Goal: Task Accomplishment & Management: Use online tool/utility

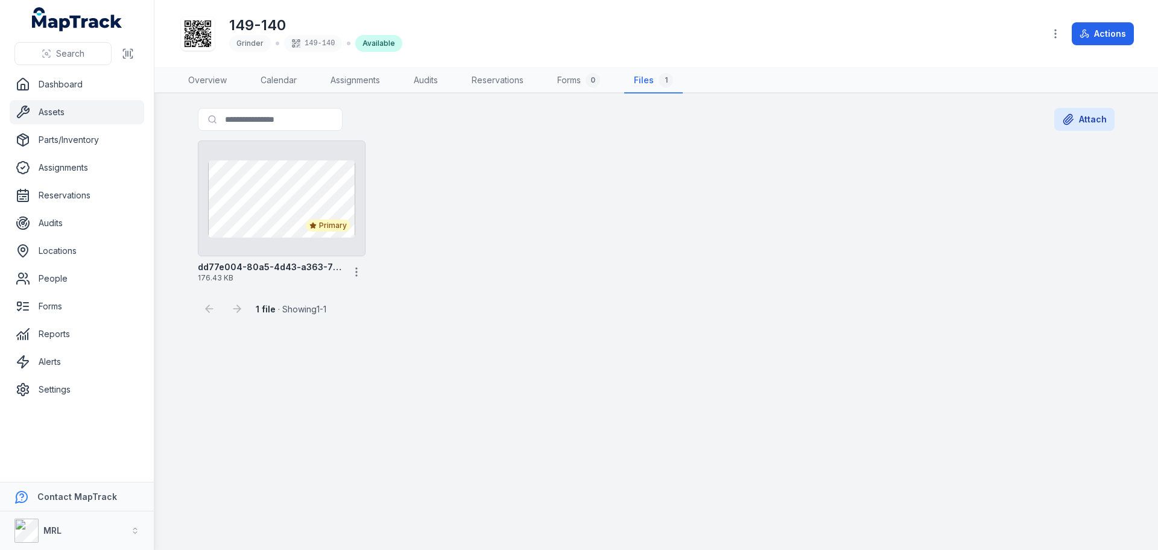
click at [1051, 32] on icon "button" at bounding box center [1055, 34] width 12 height 12
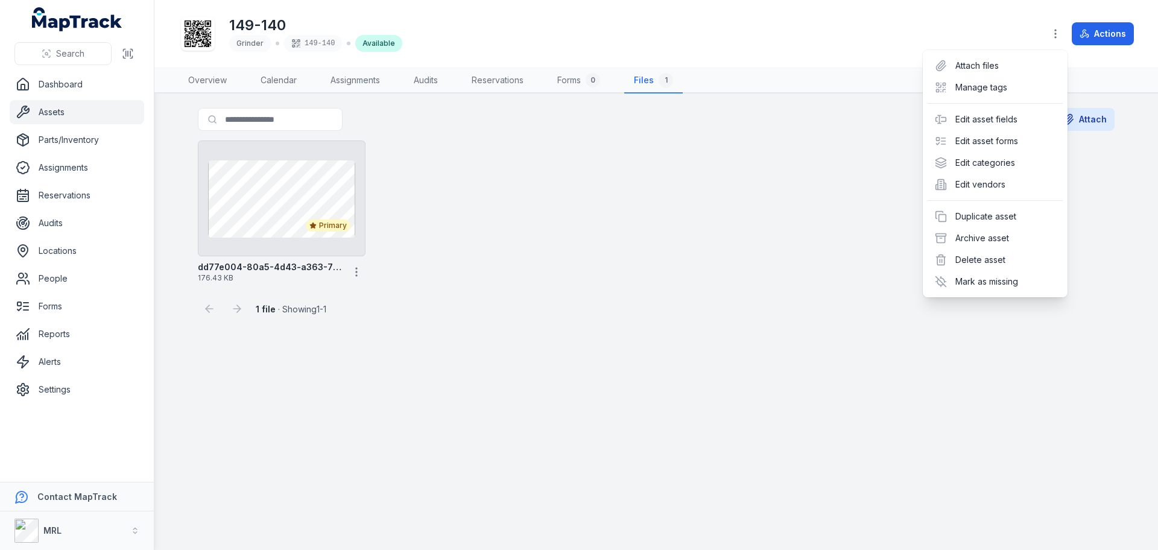
click at [810, 161] on div "Toggle Navigation 149-140 Grinder 149-140 Available Actions Overview Calendar A…" at bounding box center [656, 275] width 1004 height 550
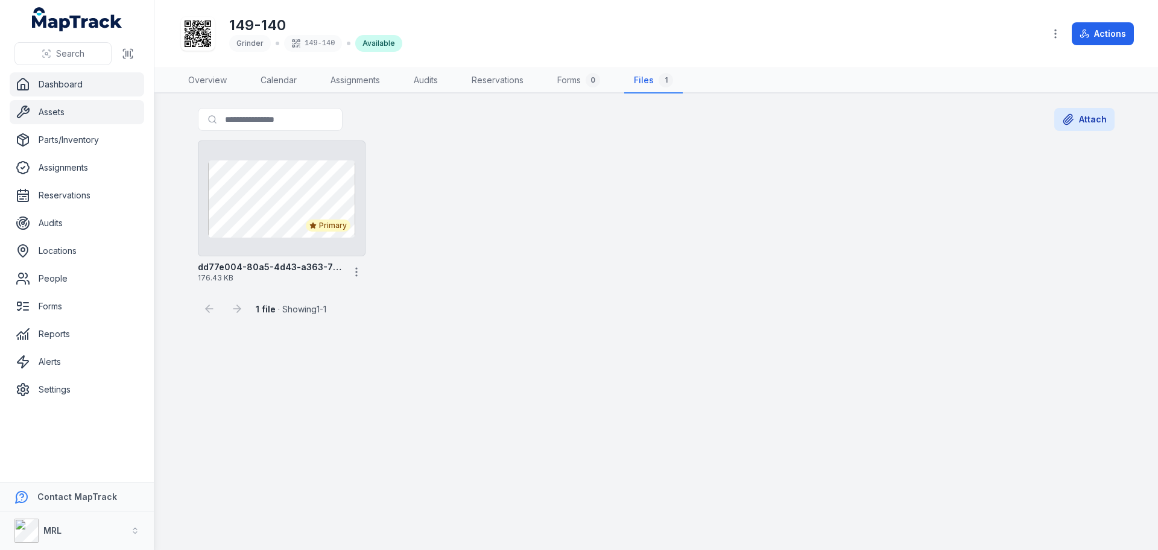
click at [61, 87] on link "Dashboard" at bounding box center [77, 84] width 134 height 24
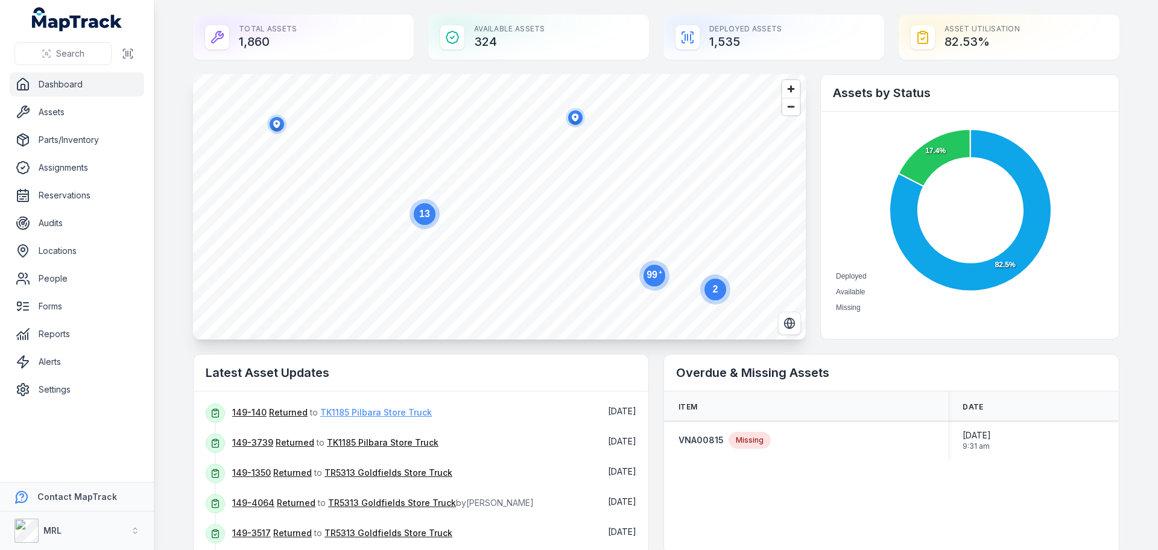
click at [353, 414] on link "TK1185 Pilbara Store Truck" at bounding box center [376, 412] width 112 height 12
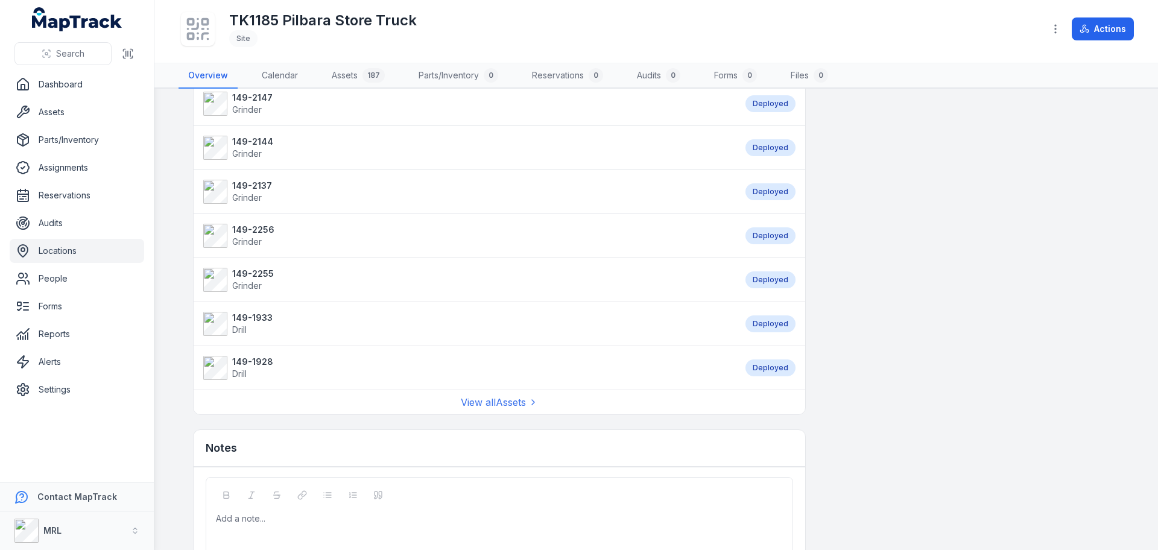
scroll to position [1025, 0]
click at [343, 72] on link "Assets 187" at bounding box center [358, 75] width 72 height 25
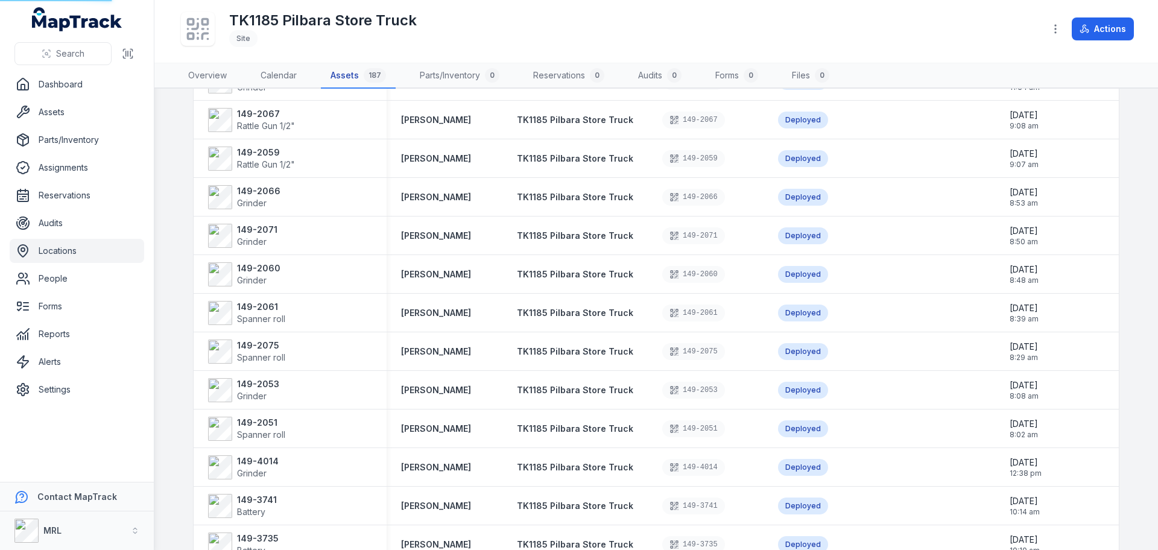
scroll to position [14, 0]
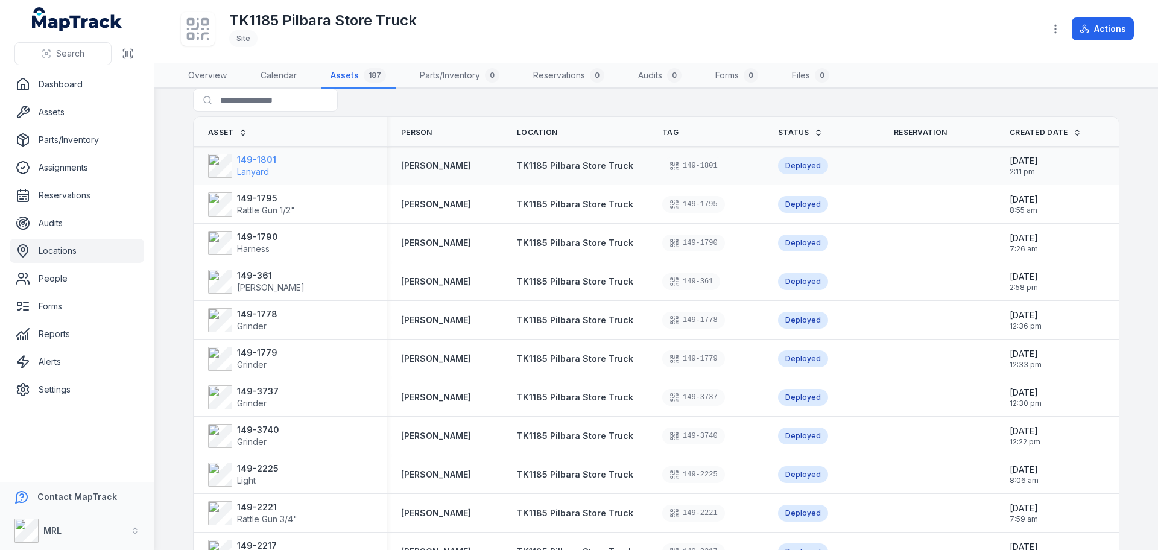
click at [242, 168] on span "Lanyard" at bounding box center [253, 171] width 32 height 10
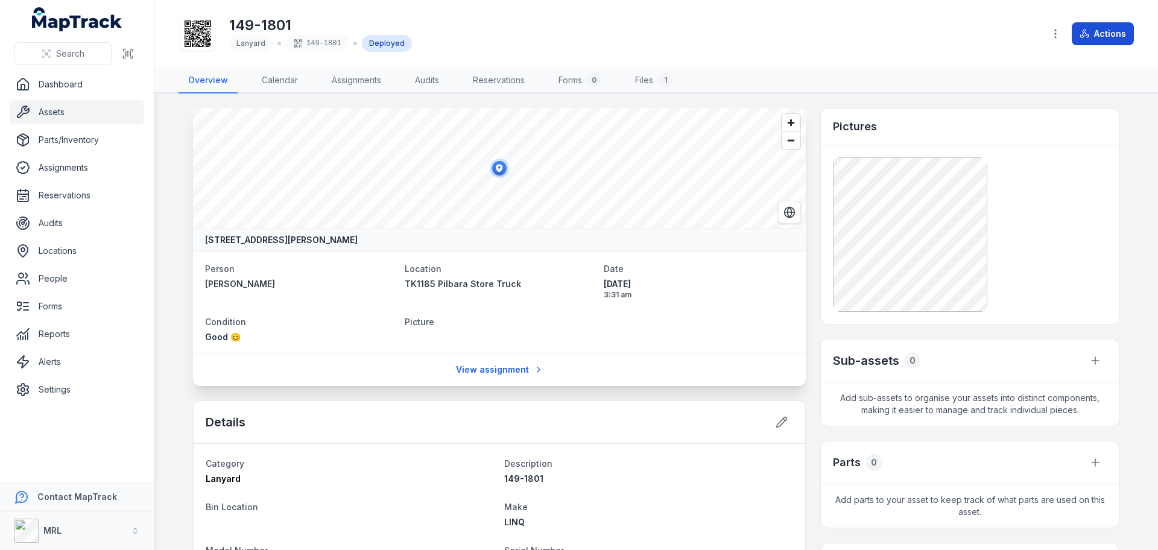
click at [1092, 34] on button "Actions" at bounding box center [1103, 33] width 62 height 23
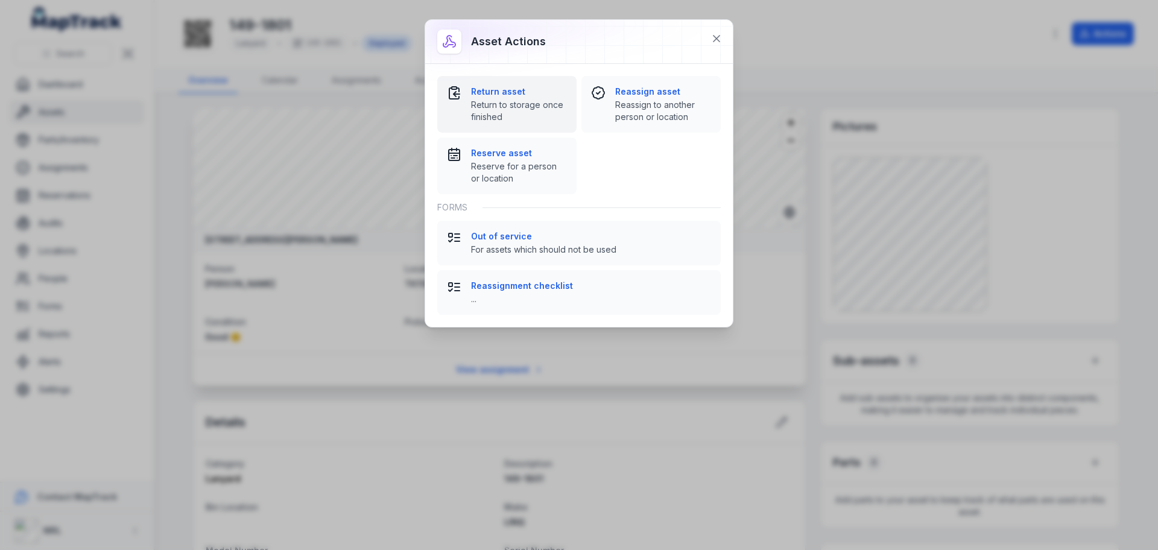
click at [506, 92] on strong "Return asset" at bounding box center [519, 92] width 96 height 12
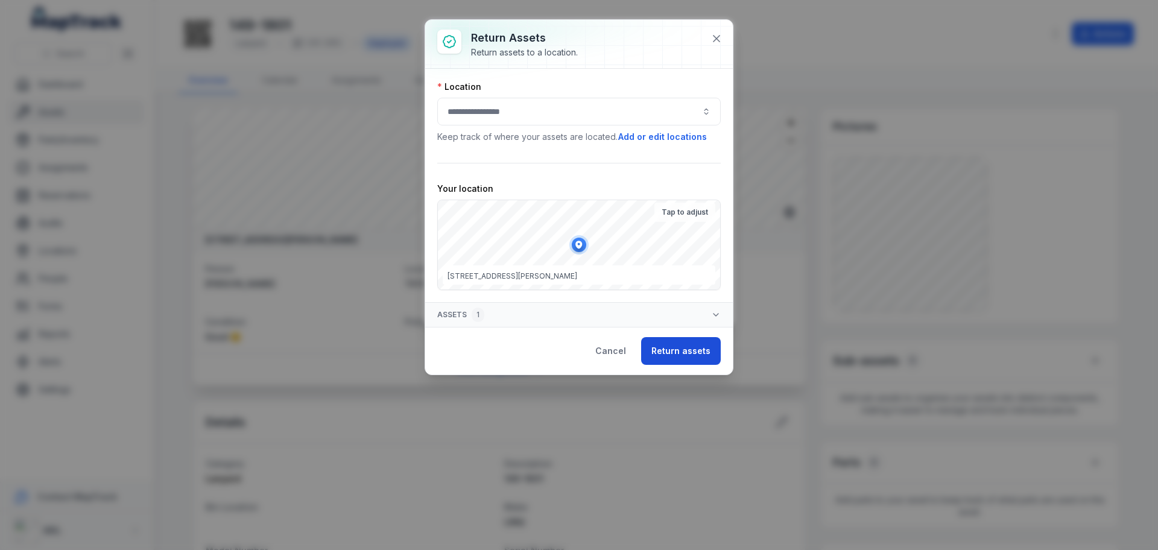
click at [683, 349] on button "Return assets" at bounding box center [681, 351] width 80 height 28
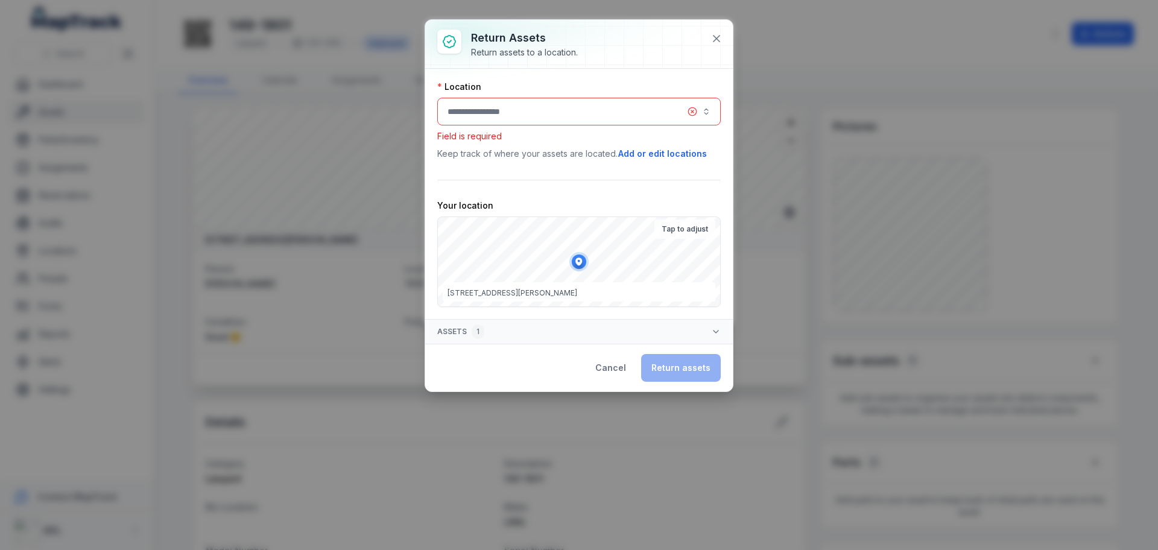
click at [480, 113] on button "button" at bounding box center [578, 112] width 283 height 28
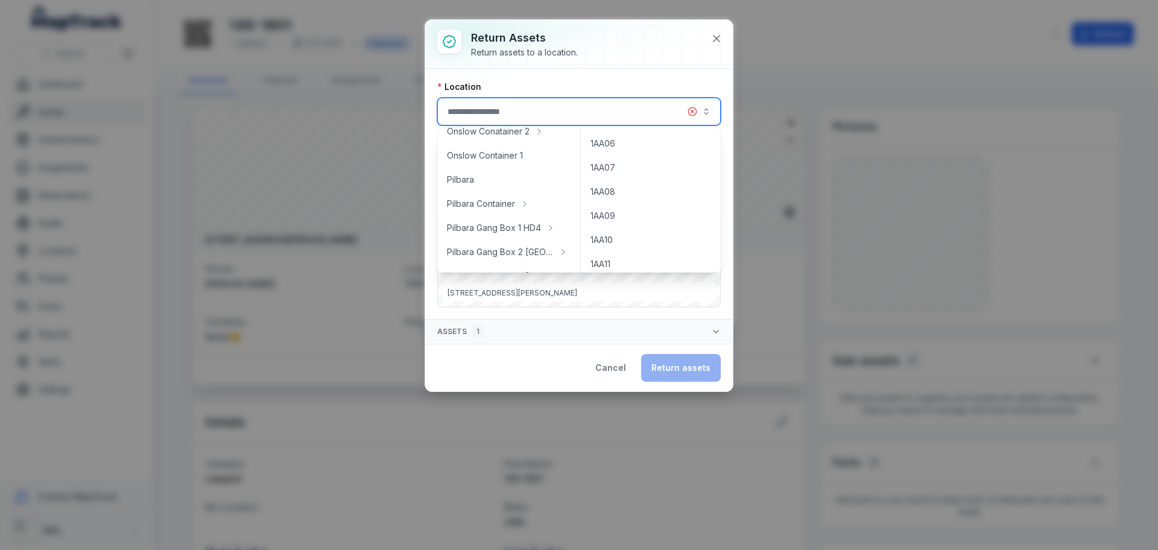
scroll to position [181, 0]
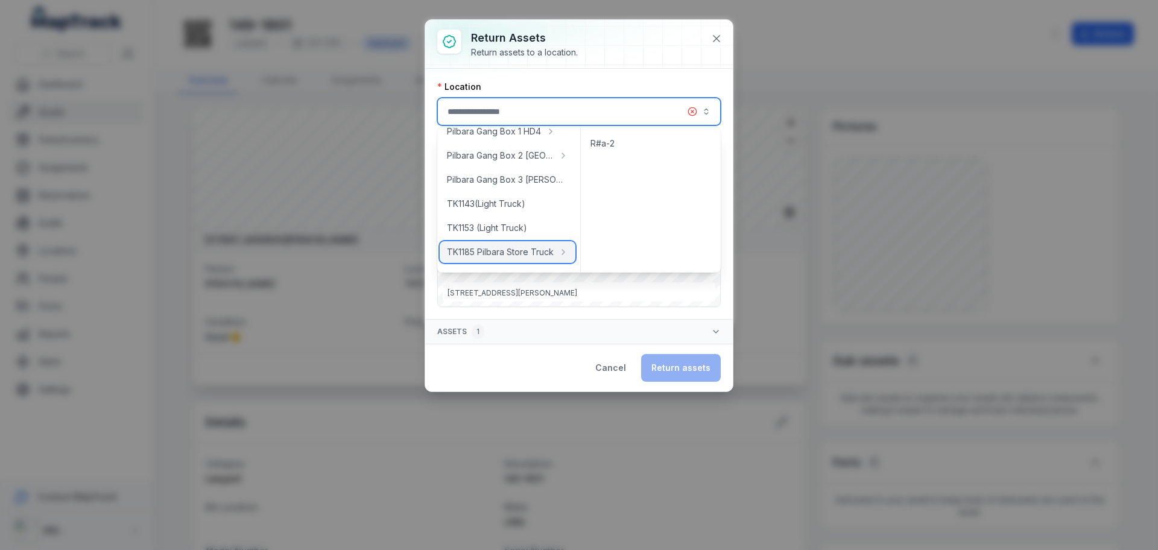
click at [483, 253] on span "TK1185 Pilbara Store Truck" at bounding box center [500, 252] width 107 height 12
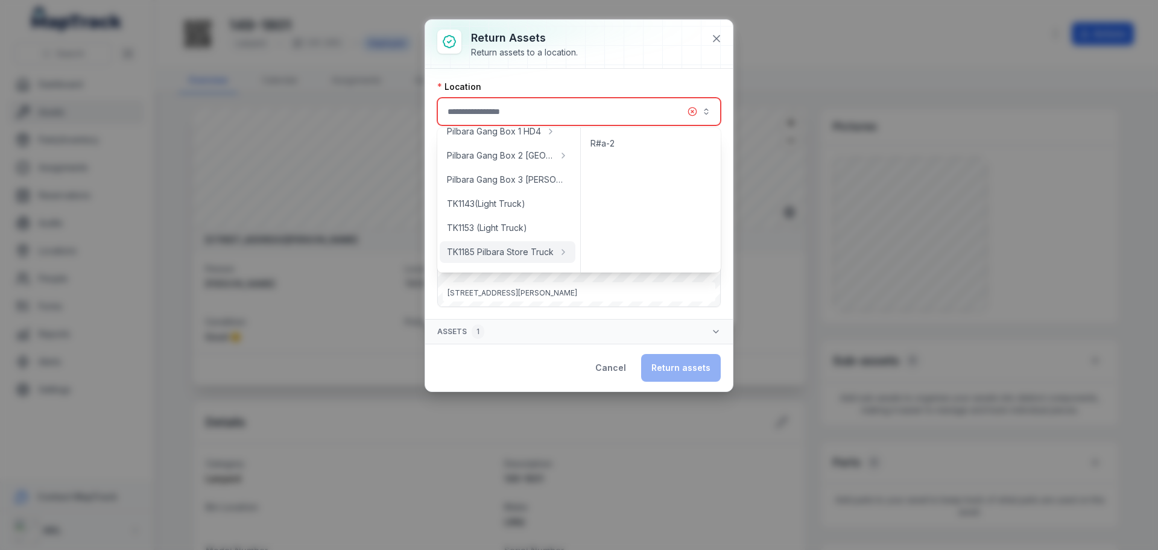
type input "**********"
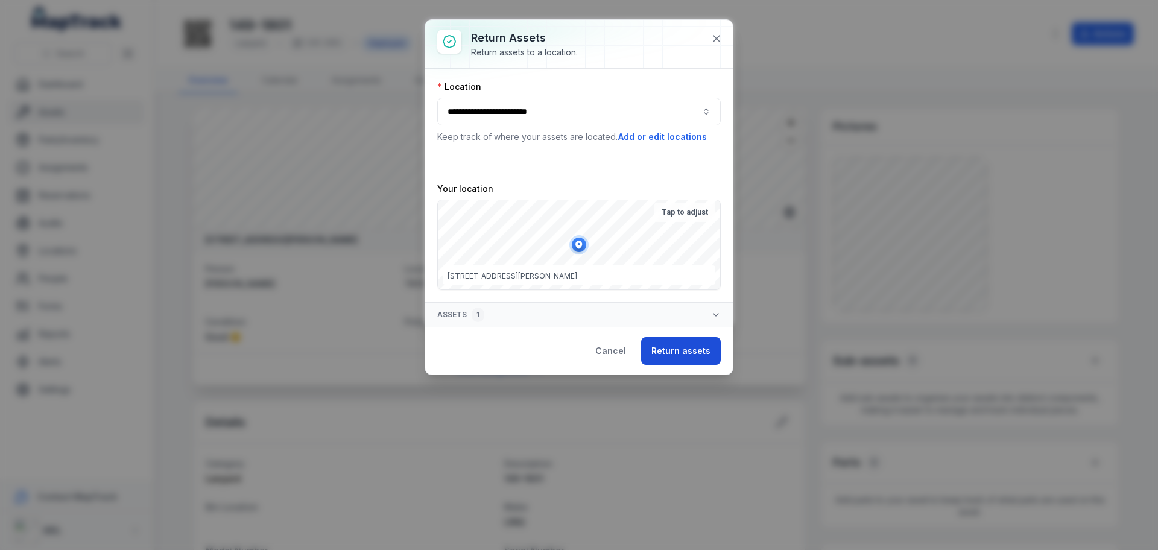
click at [677, 350] on button "Return assets" at bounding box center [681, 351] width 80 height 28
